Goal: Task Accomplishment & Management: Manage account settings

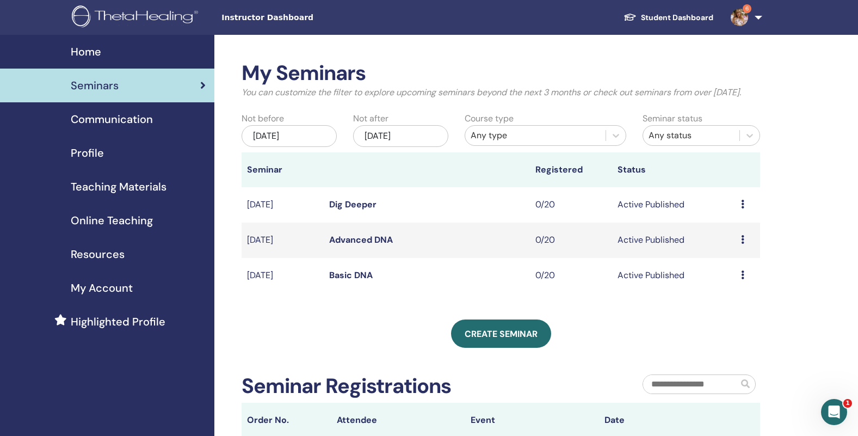
click at [342, 281] on link "Basic DNA" at bounding box center [351, 274] width 44 height 11
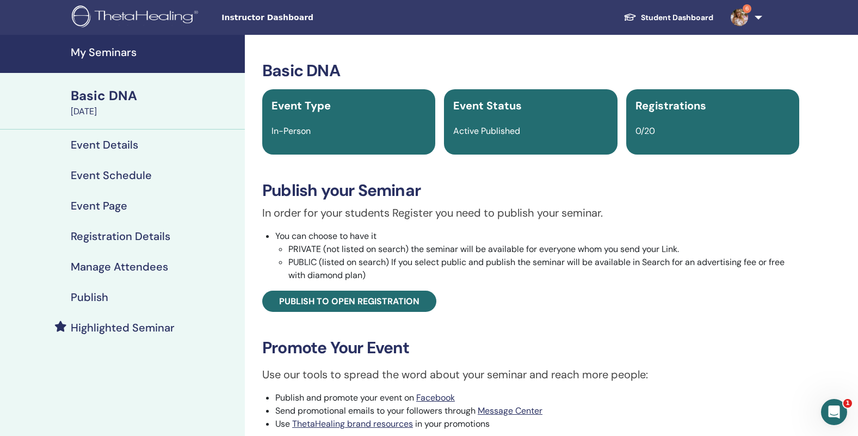
click at [110, 151] on h4 "Event Details" at bounding box center [104, 144] width 67 height 13
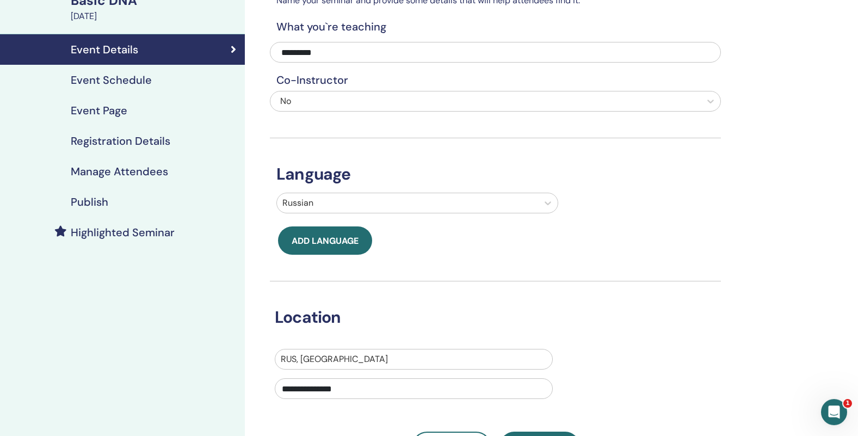
scroll to position [17, 0]
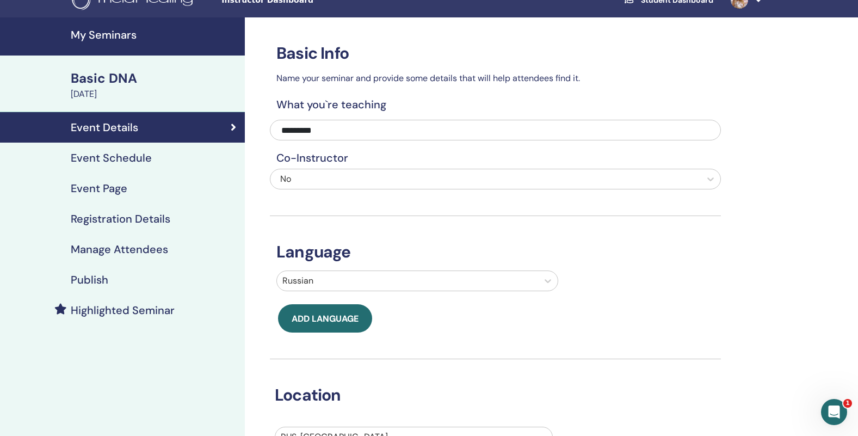
click at [121, 157] on h4 "Event Schedule" at bounding box center [111, 157] width 81 height 13
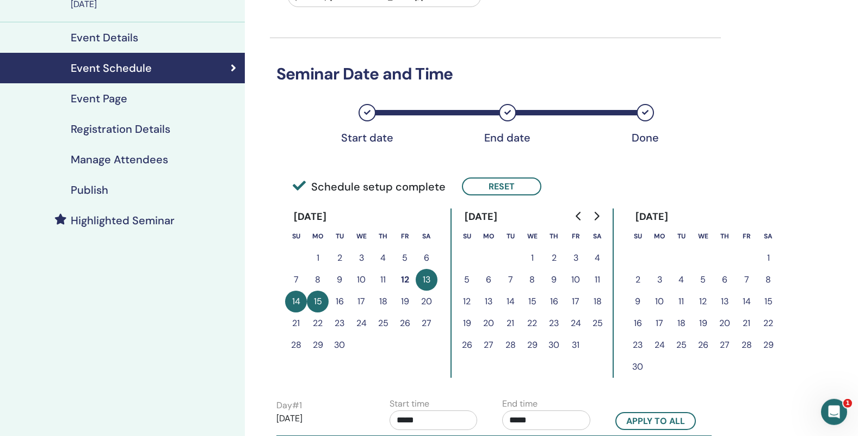
scroll to position [44, 0]
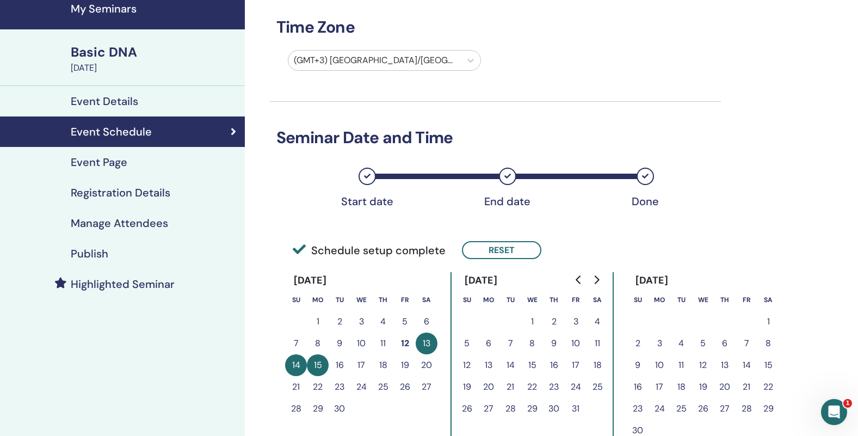
click at [96, 163] on h4 "Event Page" at bounding box center [99, 162] width 57 height 13
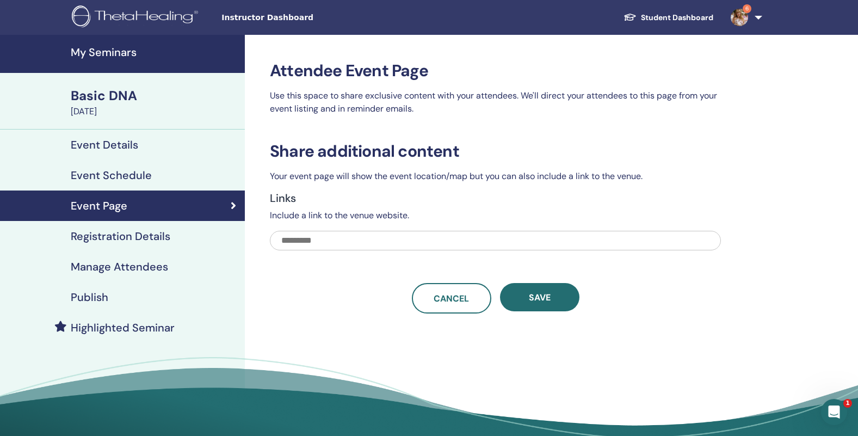
click at [124, 234] on h4 "Registration Details" at bounding box center [121, 236] width 100 height 13
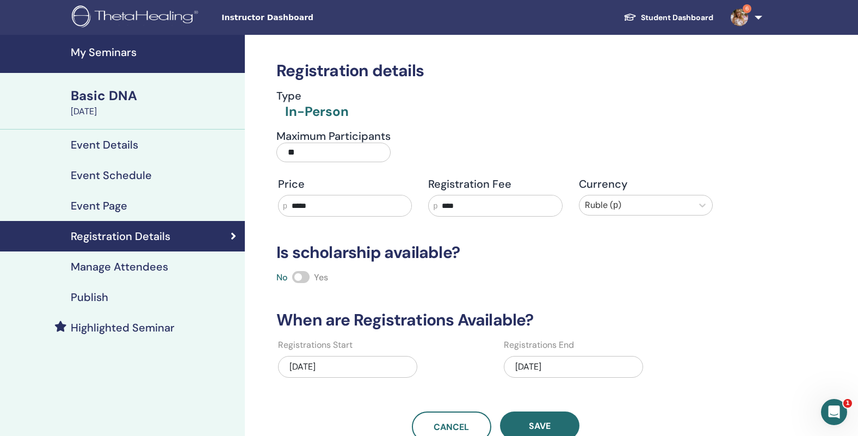
scroll to position [122, 0]
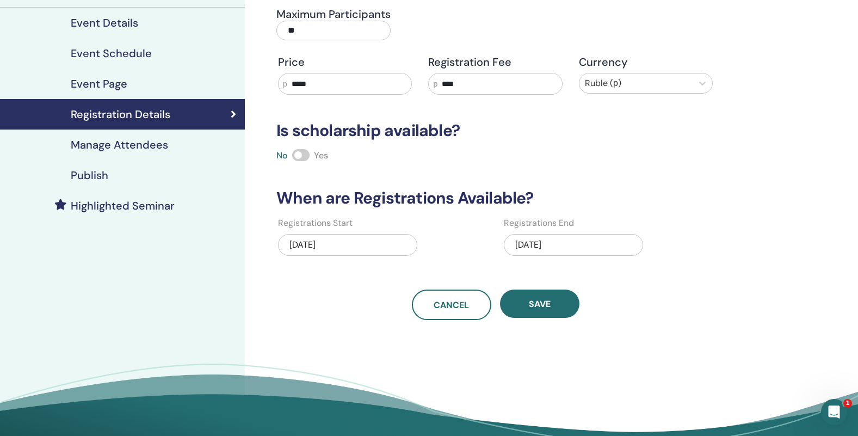
click at [567, 246] on div "[DATE]" at bounding box center [573, 245] width 139 height 22
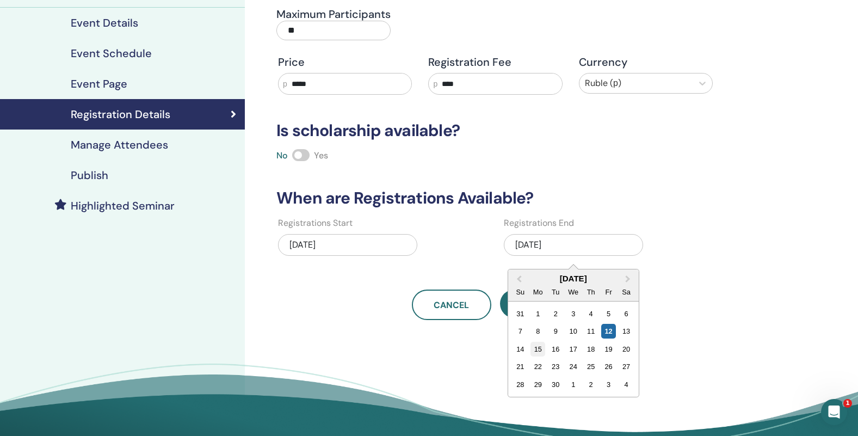
click at [538, 353] on div "15" at bounding box center [538, 349] width 15 height 15
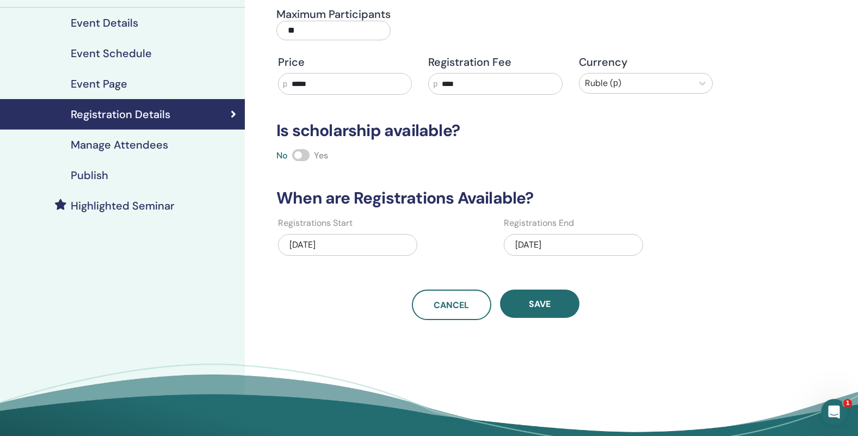
click at [563, 239] on div "[DATE]" at bounding box center [573, 245] width 139 height 22
click at [451, 356] on div "Registration details Type In-Person Maximum Participants ** Price р ***** Regis…" at bounding box center [531, 193] width 572 height 560
click at [335, 254] on div "[DATE]" at bounding box center [347, 245] width 139 height 22
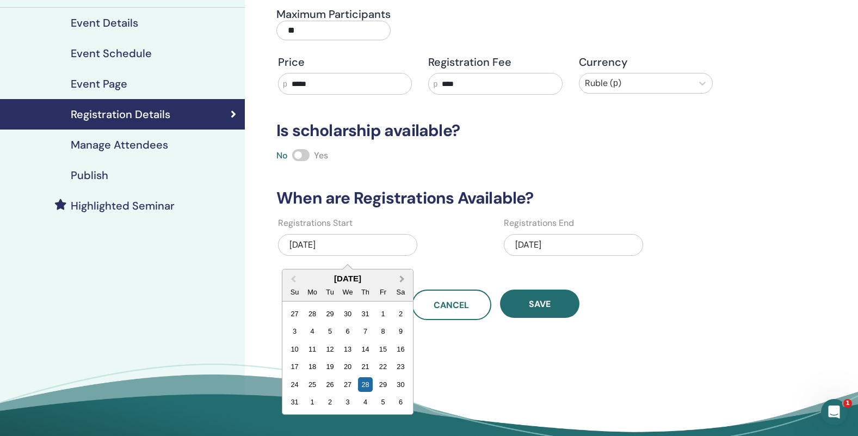
click at [402, 279] on span "Next Month" at bounding box center [402, 278] width 0 height 11
click at [367, 334] on div "11" at bounding box center [365, 331] width 15 height 15
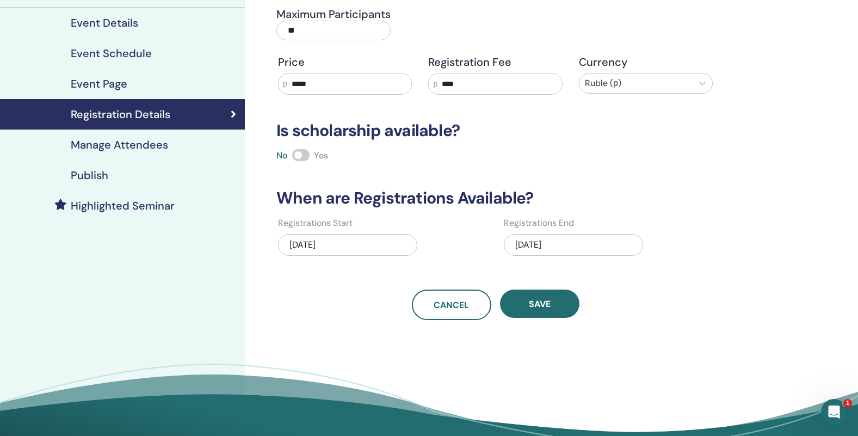
click at [538, 254] on div "[DATE]" at bounding box center [573, 245] width 139 height 22
drag, startPoint x: 469, startPoint y: 343, endPoint x: 485, endPoint y: 327, distance: 22.7
click at [469, 343] on div "Registration details Type In-Person Maximum Participants ** Price р ***** Regis…" at bounding box center [531, 193] width 572 height 560
click at [547, 306] on span "Save" at bounding box center [540, 303] width 22 height 11
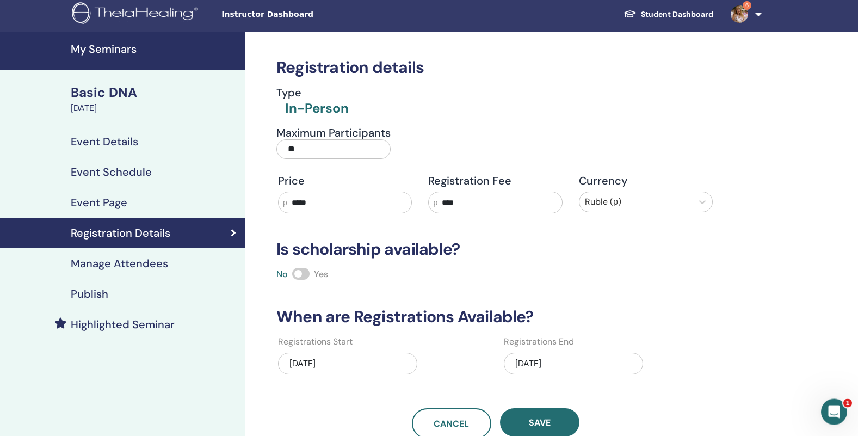
scroll to position [0, 0]
